Goal: Navigation & Orientation: Find specific page/section

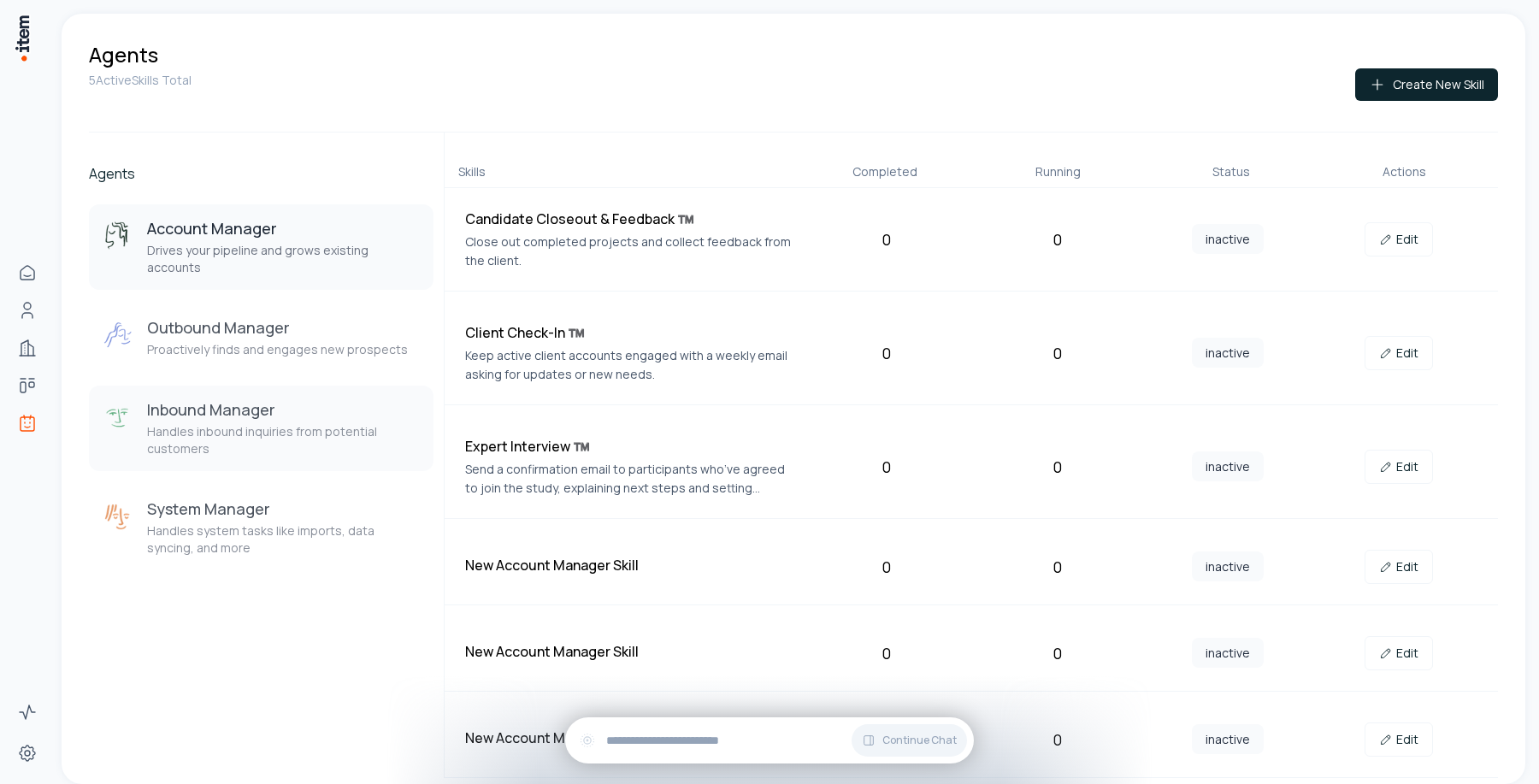
click at [352, 399] on h3 "Inbound Manager" at bounding box center [284, 409] width 273 height 20
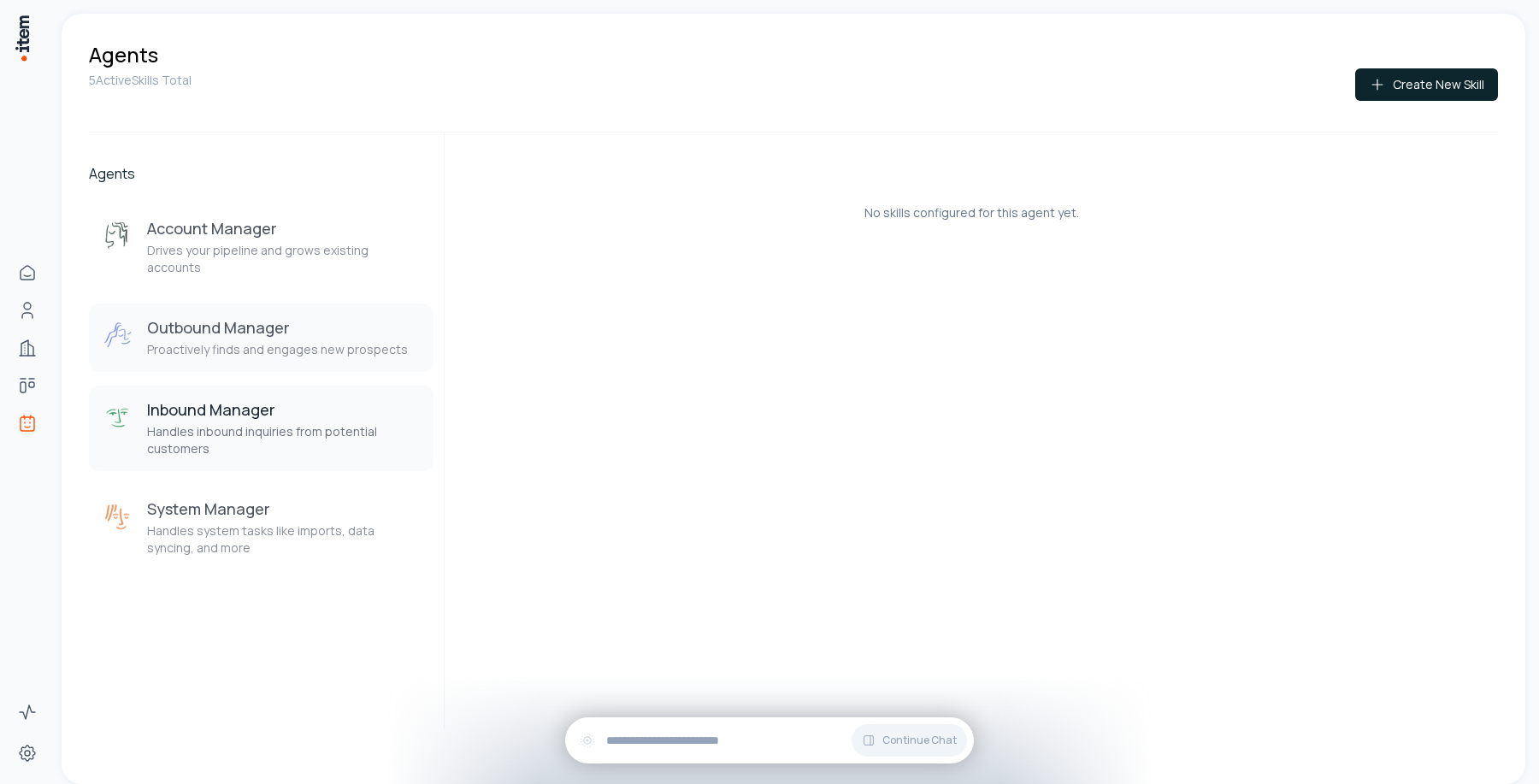
click at [278, 341] on p "Proactively finds and engages new prospects" at bounding box center [277, 349] width 261 height 18
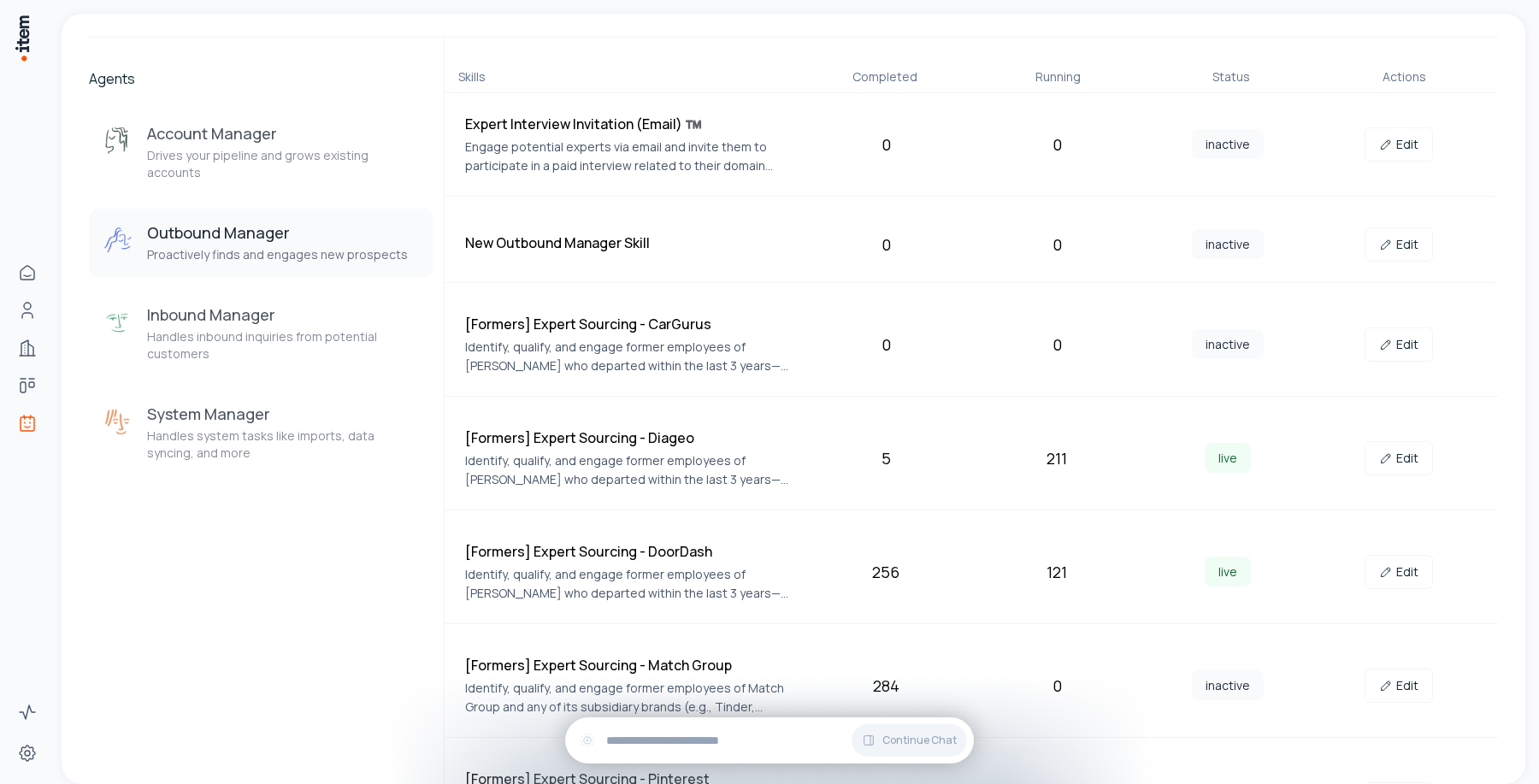
scroll to position [96, 0]
click at [1397, 349] on link "Edit" at bounding box center [1399, 343] width 68 height 34
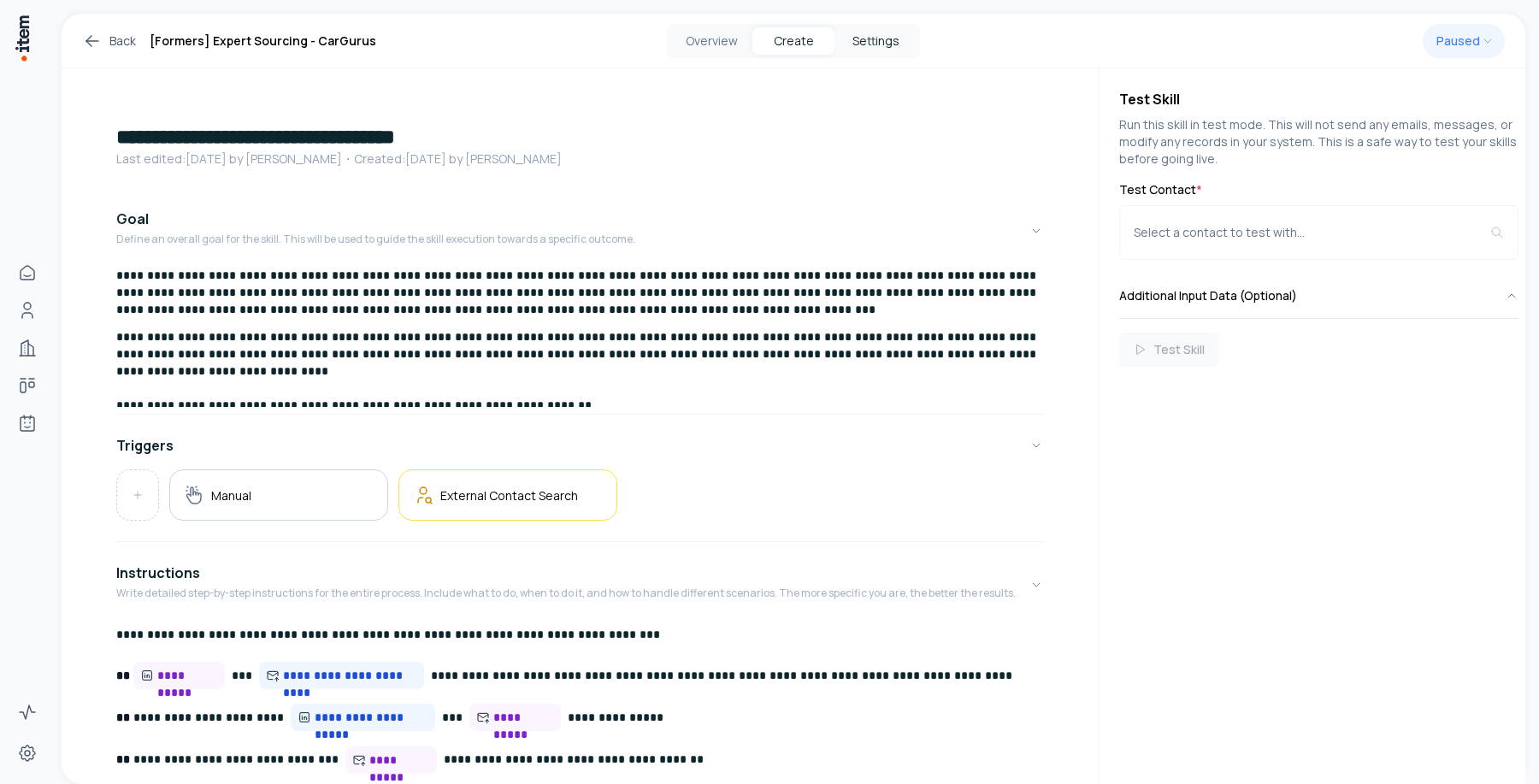
click at [888, 45] on button "Settings" at bounding box center [875, 41] width 82 height 28
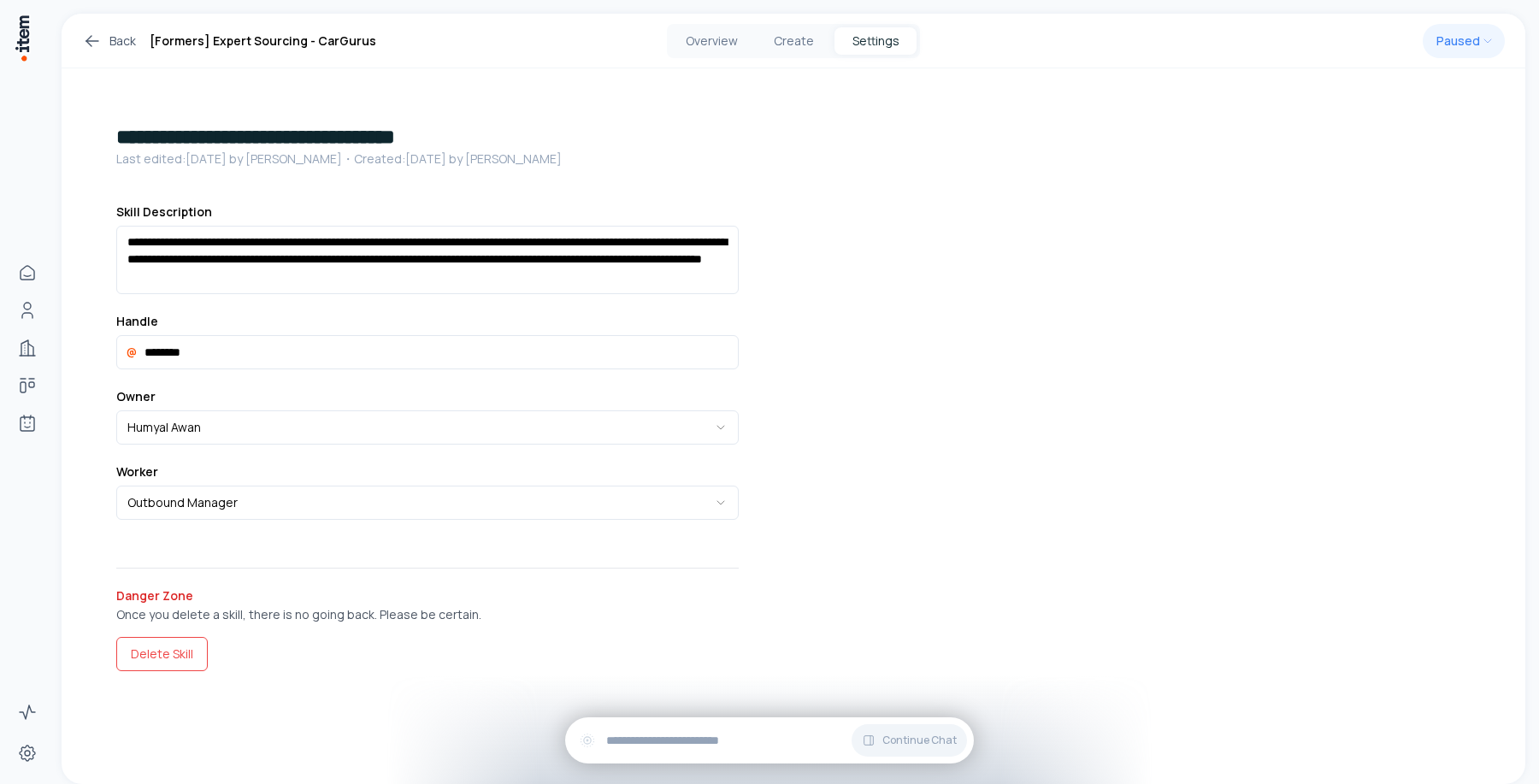
click at [83, 43] on icon at bounding box center [92, 41] width 20 height 20
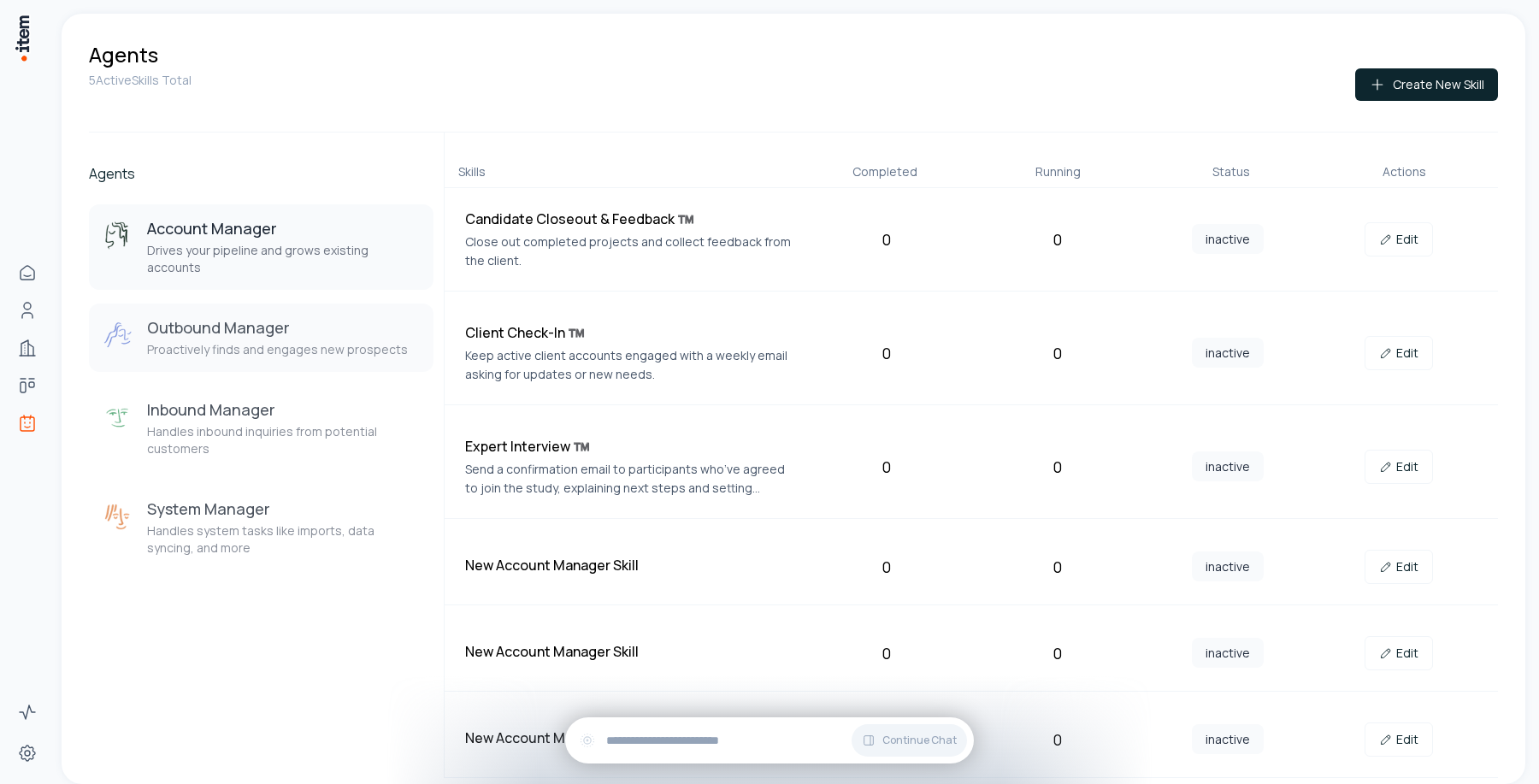
click at [251, 341] on p "Proactively finds and engages new prospects" at bounding box center [277, 349] width 261 height 18
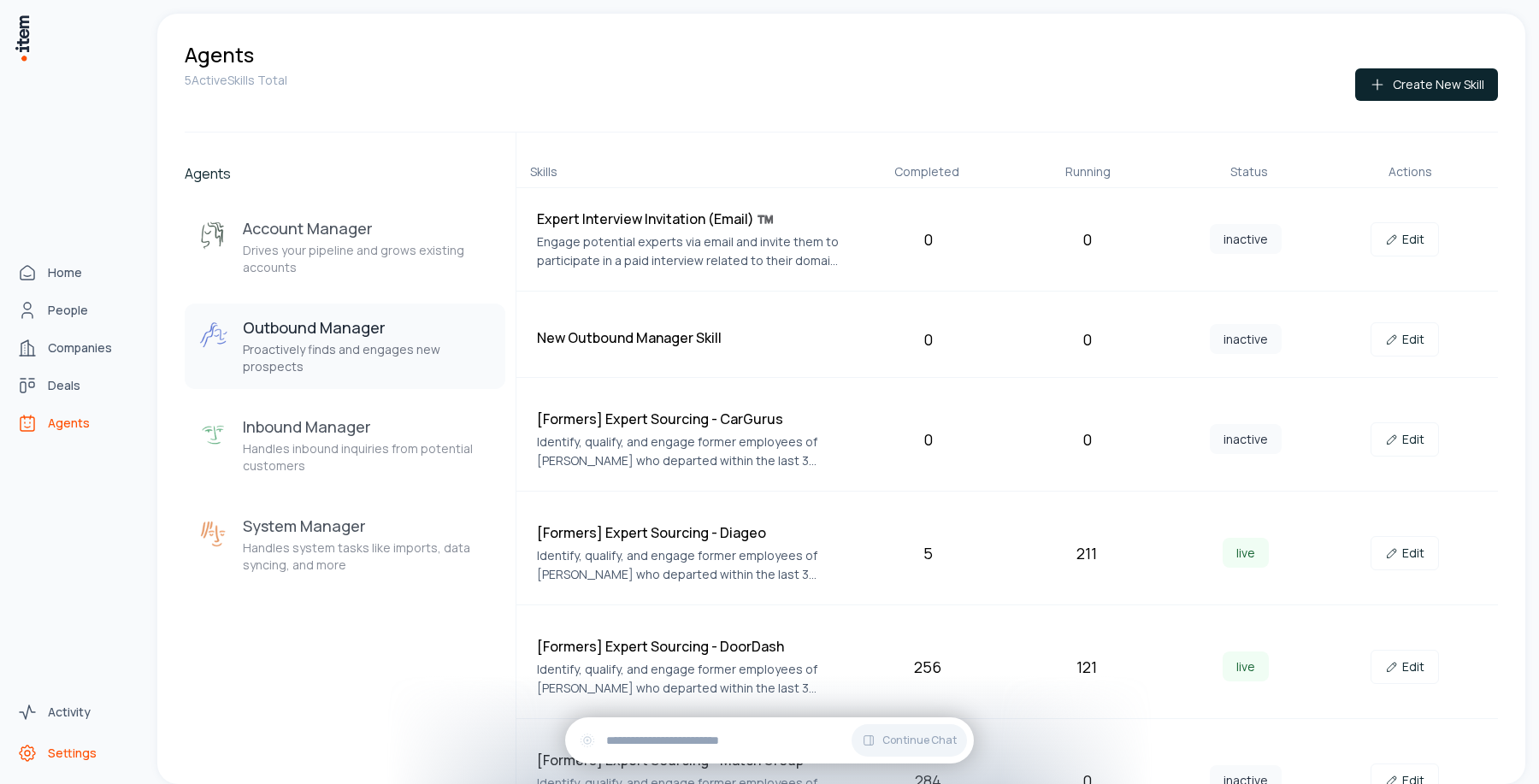
click at [61, 751] on span "Settings" at bounding box center [72, 753] width 49 height 18
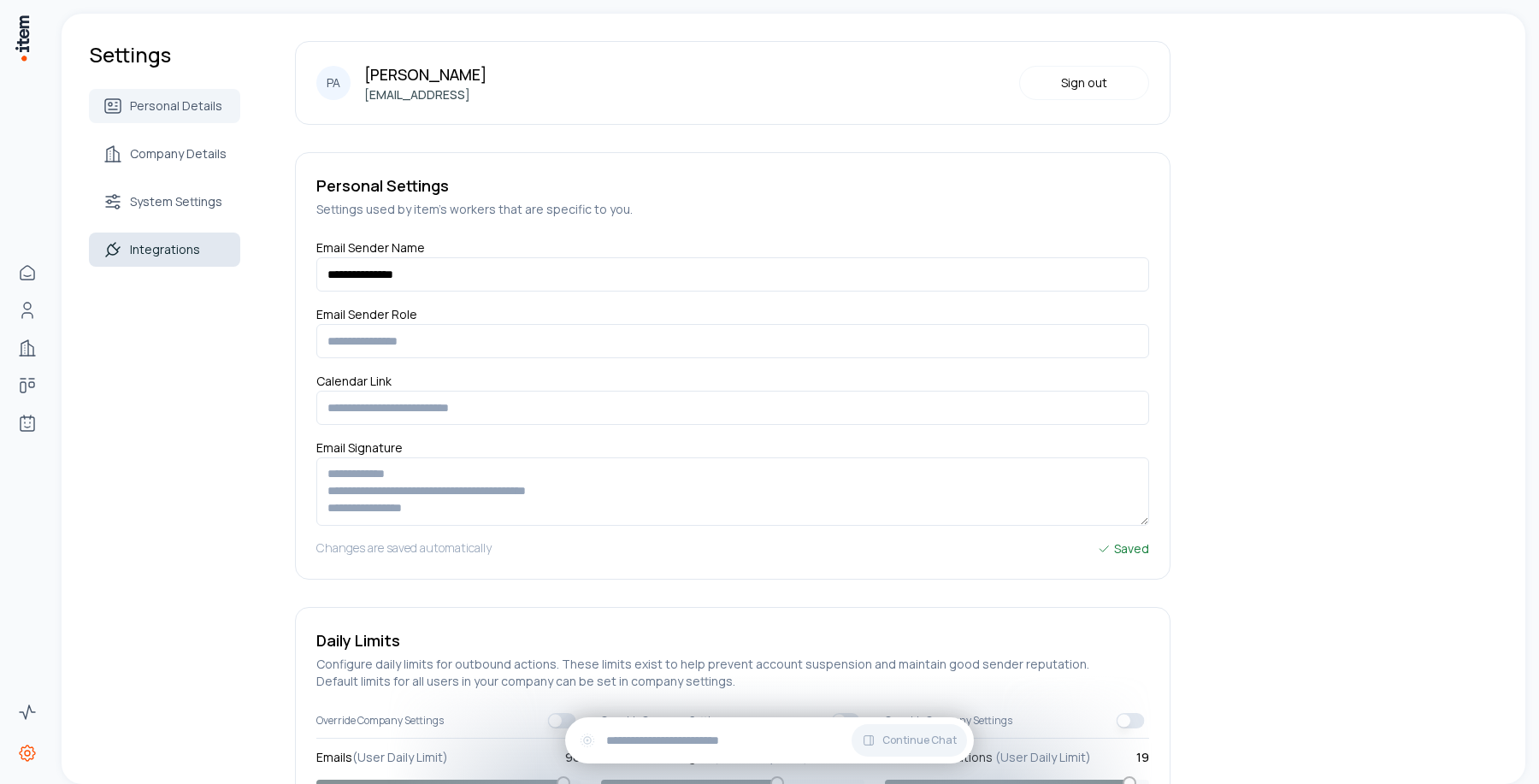
click at [177, 253] on span "Integrations" at bounding box center [165, 250] width 70 height 18
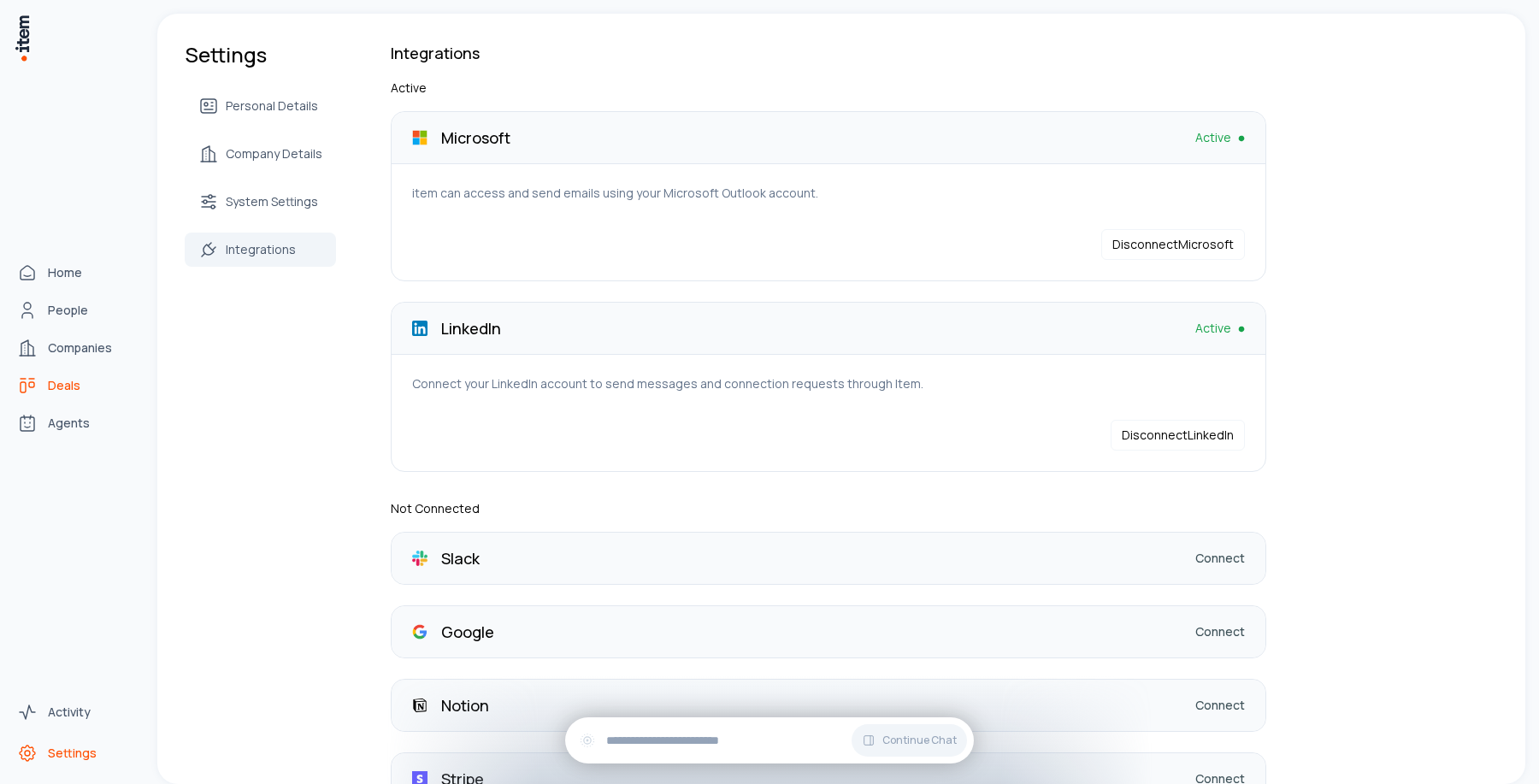
click at [62, 386] on span "Deals" at bounding box center [64, 385] width 32 height 18
